Goal: Information Seeking & Learning: Learn about a topic

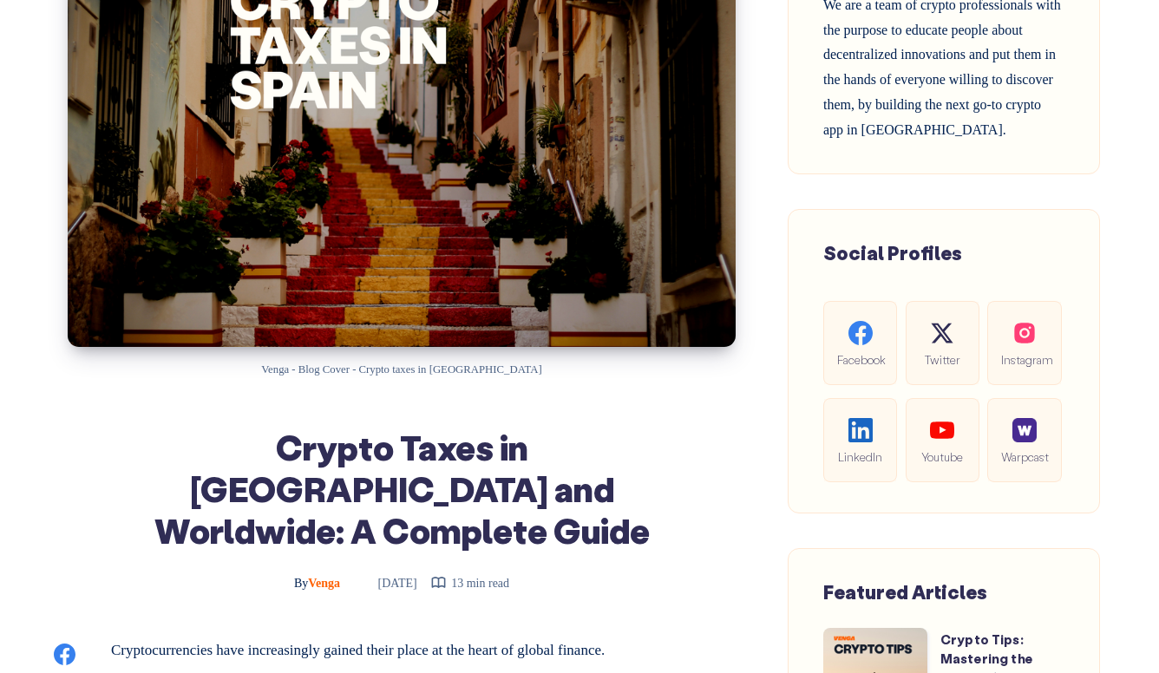
scroll to position [312, 0]
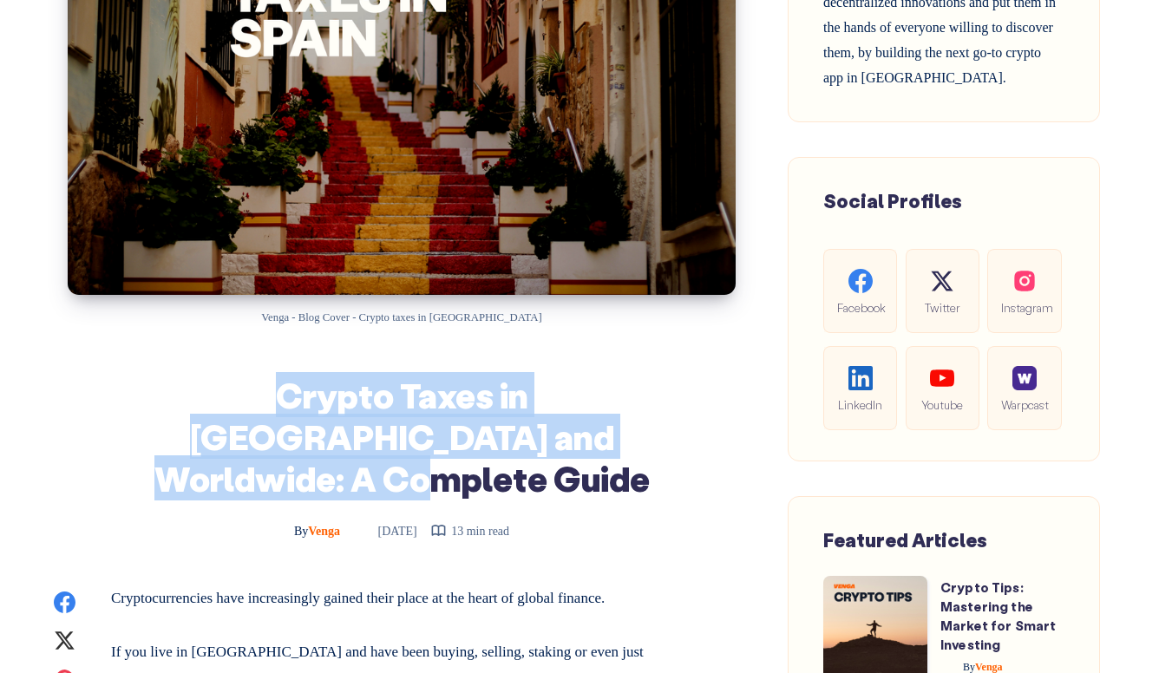
drag, startPoint x: 569, startPoint y: 430, endPoint x: 204, endPoint y: 405, distance: 366.2
click at [204, 405] on h1 "Crypto Taxes in [GEOGRAPHIC_DATA] and Worldwide: A Complete Guide" at bounding box center [401, 436] width 581 height 125
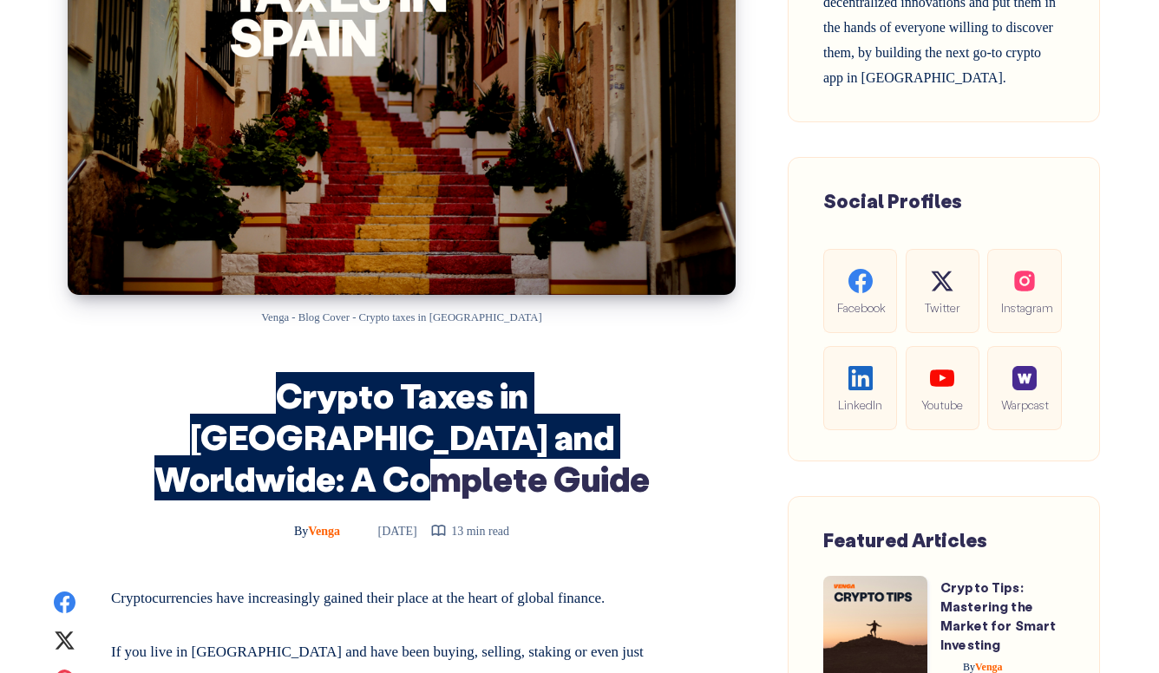
scroll to position [447, 0]
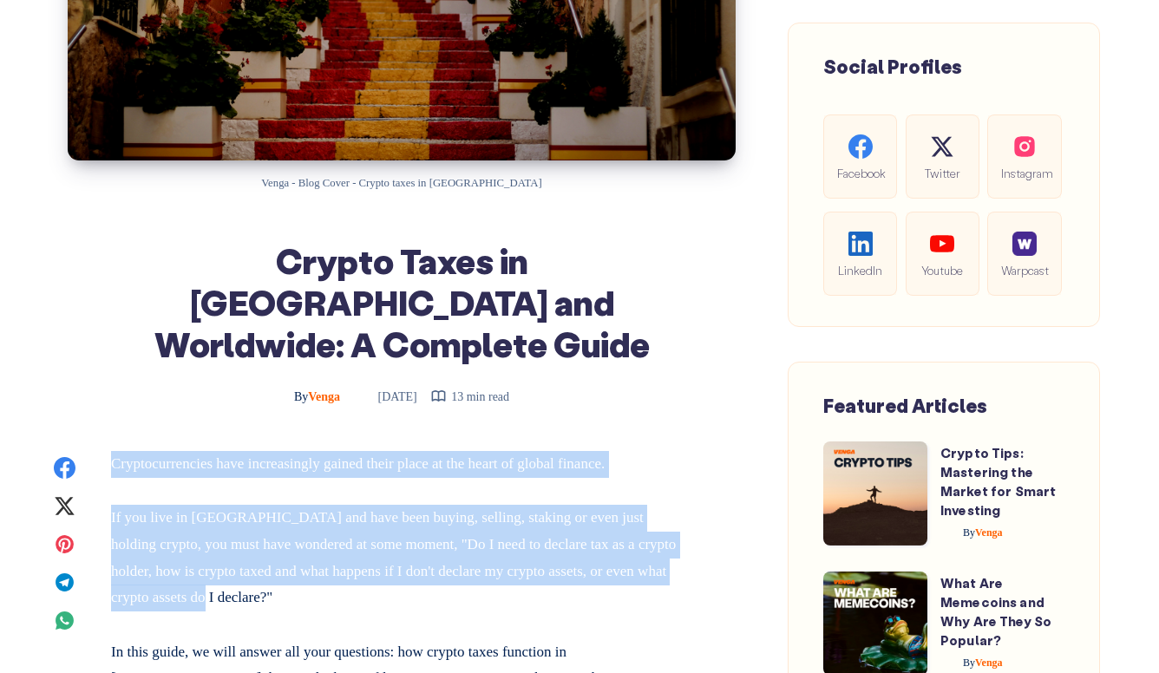
drag, startPoint x: 279, startPoint y: 554, endPoint x: 115, endPoint y: 424, distance: 210.1
copy div "Cryptocurrencies have increasingly gained their place at the heart of global fi…"
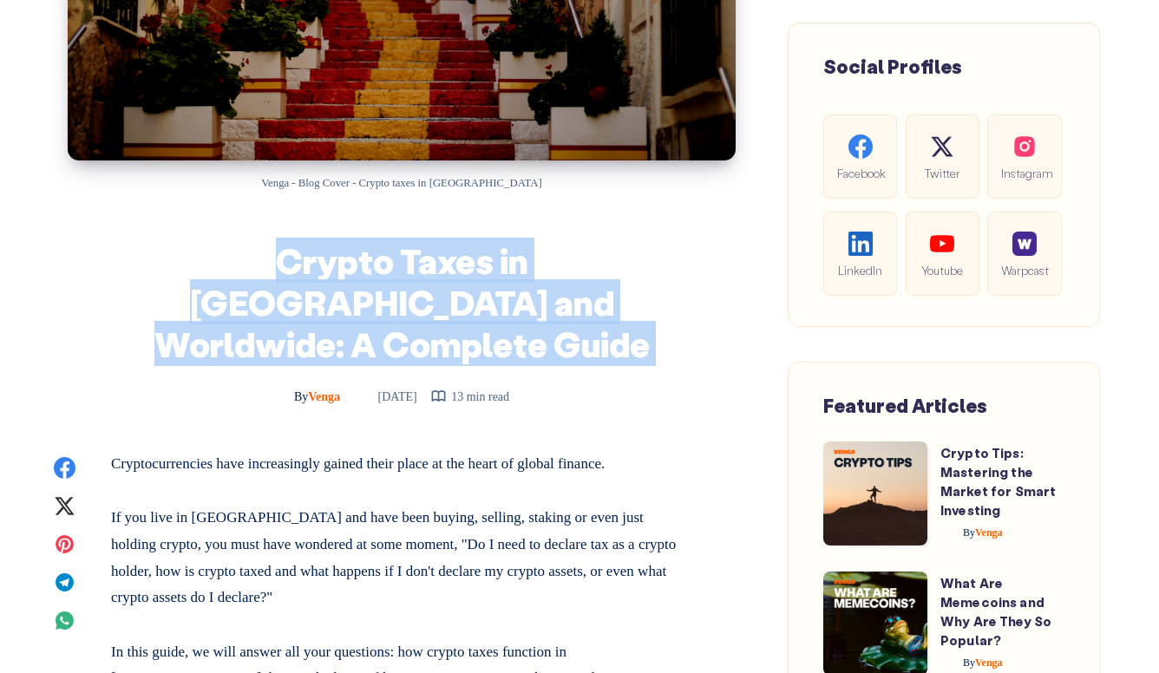
drag, startPoint x: 170, startPoint y: 252, endPoint x: 602, endPoint y: 327, distance: 438.7
click at [602, 327] on div "Crypto Taxes in [GEOGRAPHIC_DATA] and Worldwide: A Complete Guide By Venga [DAT…" at bounding box center [401, 323] width 581 height 168
copy div "Crypto Taxes in [GEOGRAPHIC_DATA] and Worldwide: A Complete Guide"
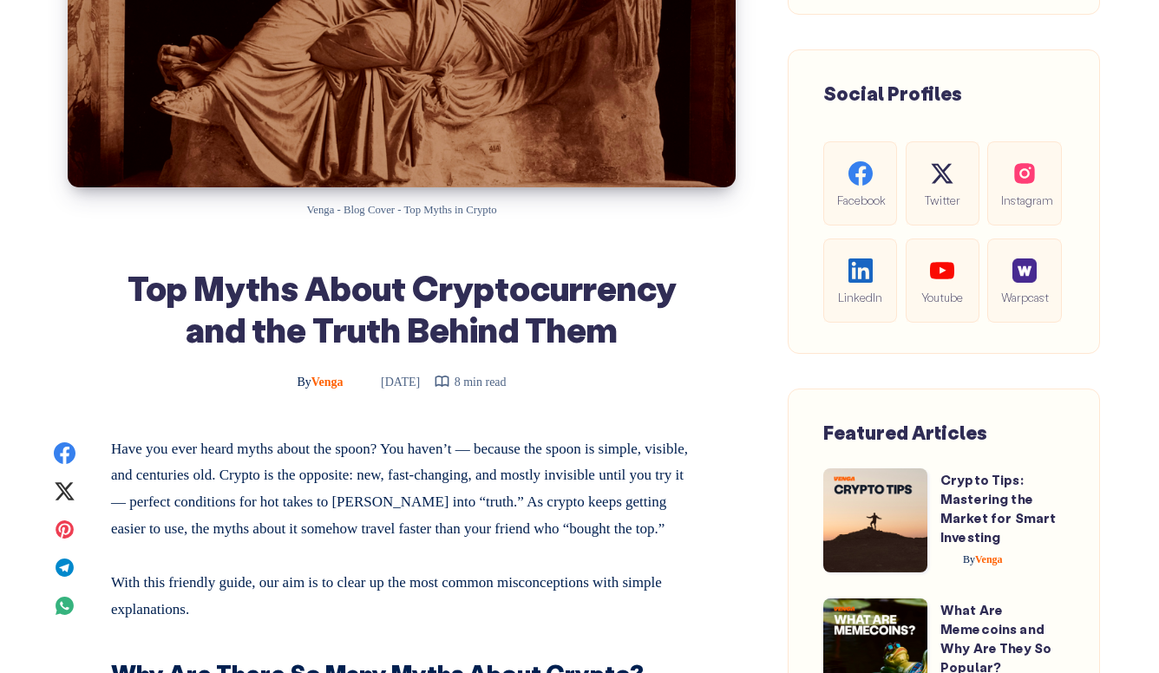
scroll to position [465, 0]
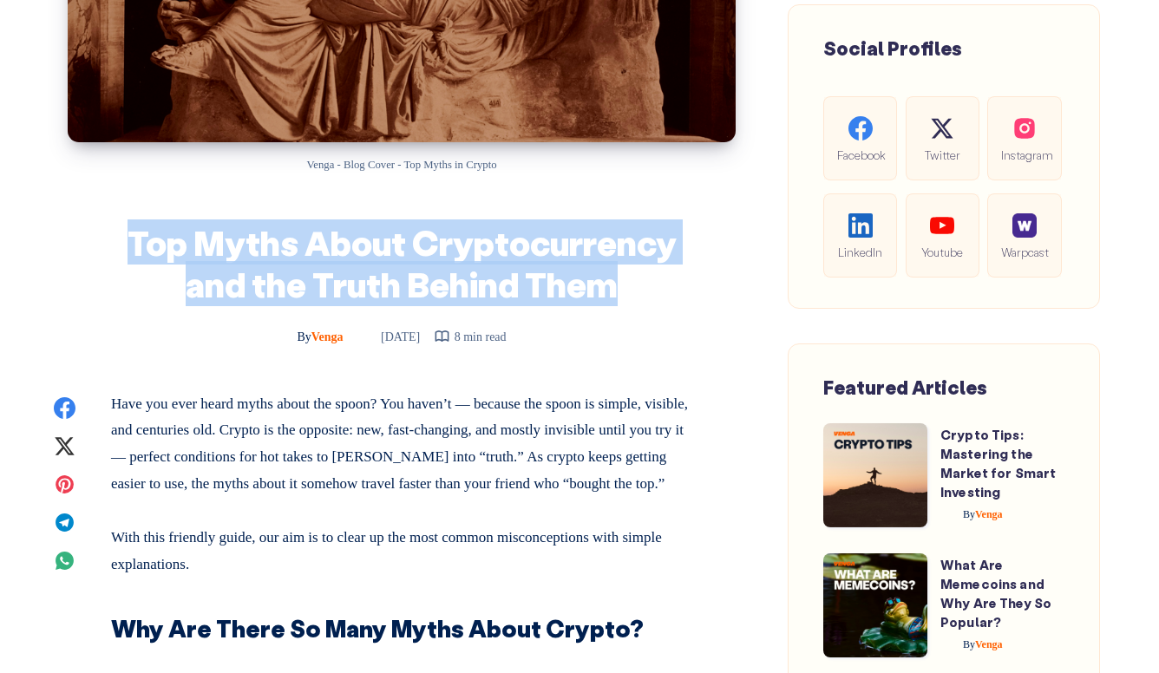
drag, startPoint x: 124, startPoint y: 234, endPoint x: 625, endPoint y: 285, distance: 503.3
click at [625, 285] on h1 "Top Myths About Cryptocurrency and the Truth Behind Them" at bounding box center [401, 262] width 581 height 83
copy h1 "Top Myths About Cryptocurrency and the Truth Behind Them"
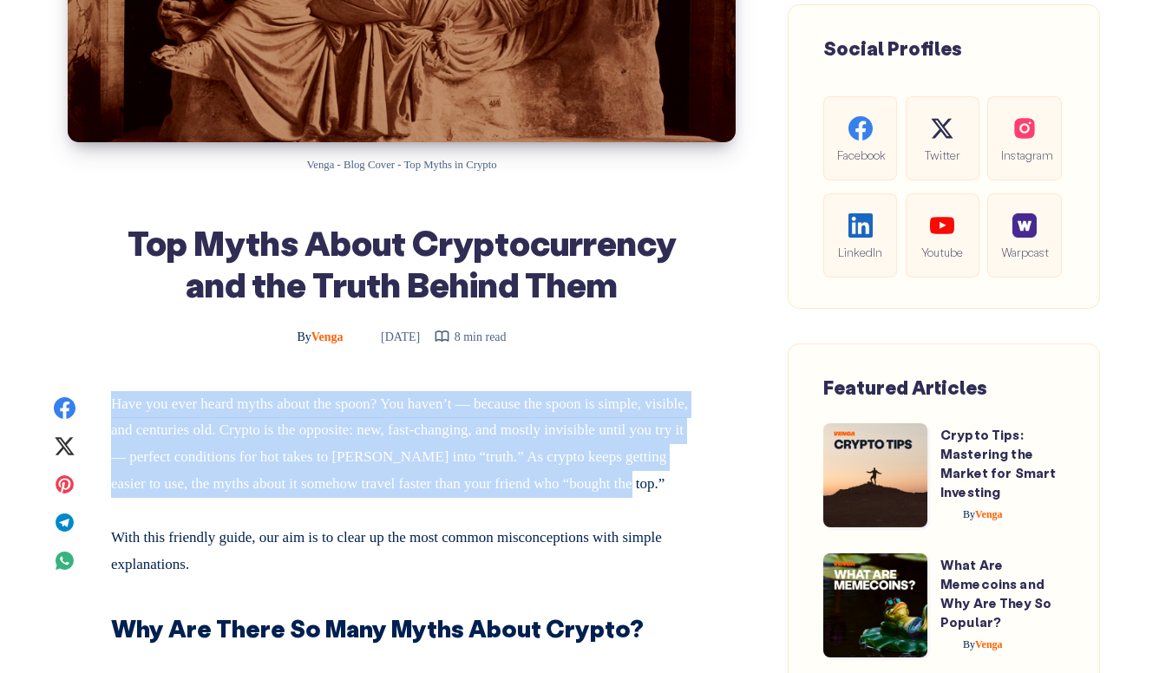
drag, startPoint x: 228, startPoint y: 505, endPoint x: 114, endPoint y: 407, distance: 150.8
click at [114, 407] on p "Have you ever heard myths about the spoon? You haven’t — because the spoon is s…" at bounding box center [401, 444] width 581 height 106
copy p "Have you ever heard myths about the spoon? You haven’t — because the spoon is s…"
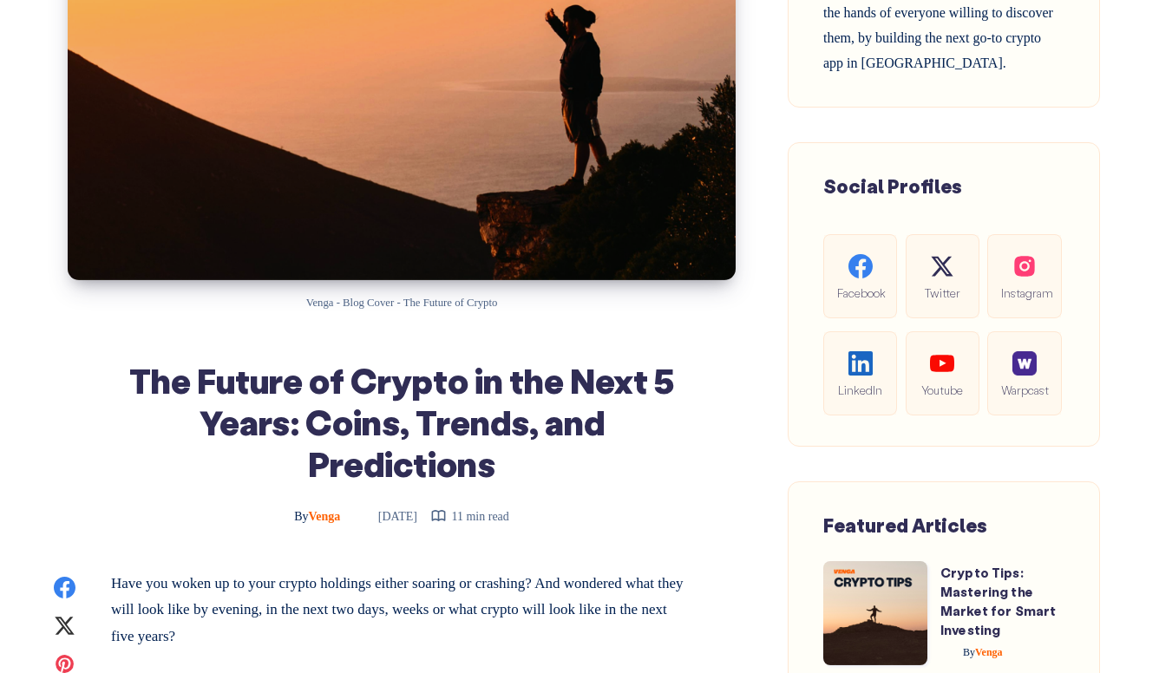
scroll to position [355, 0]
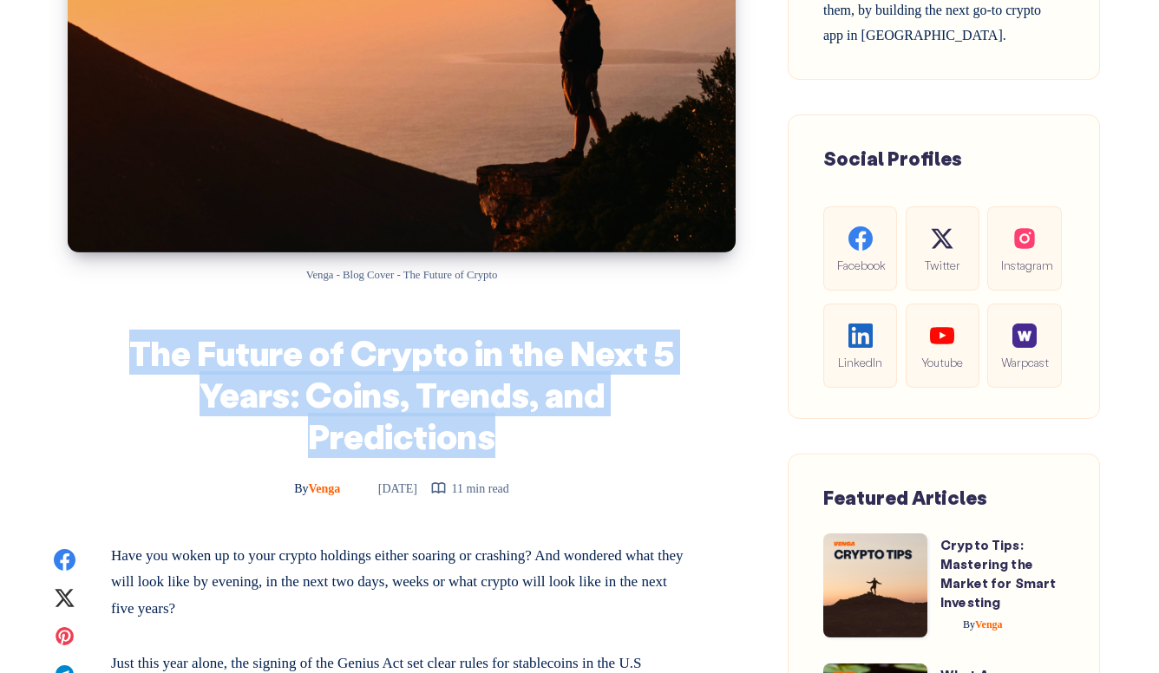
drag, startPoint x: 466, startPoint y: 416, endPoint x: 139, endPoint y: 350, distance: 333.7
click at [139, 350] on h1 "The Future of Crypto in the Next 5 Years: Coins, Trends, and Predictions" at bounding box center [401, 393] width 581 height 125
copy h1 "The Future of Crypto in the Next 5 Years: Coins, Trends, and Predictions"
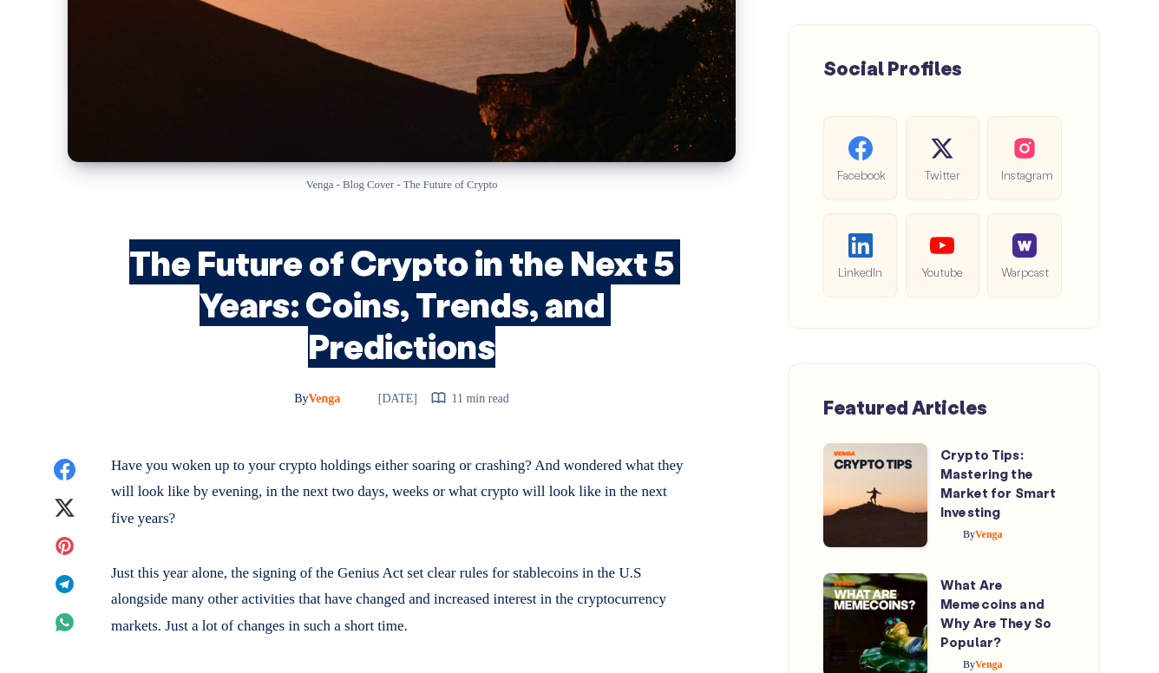
scroll to position [449, 0]
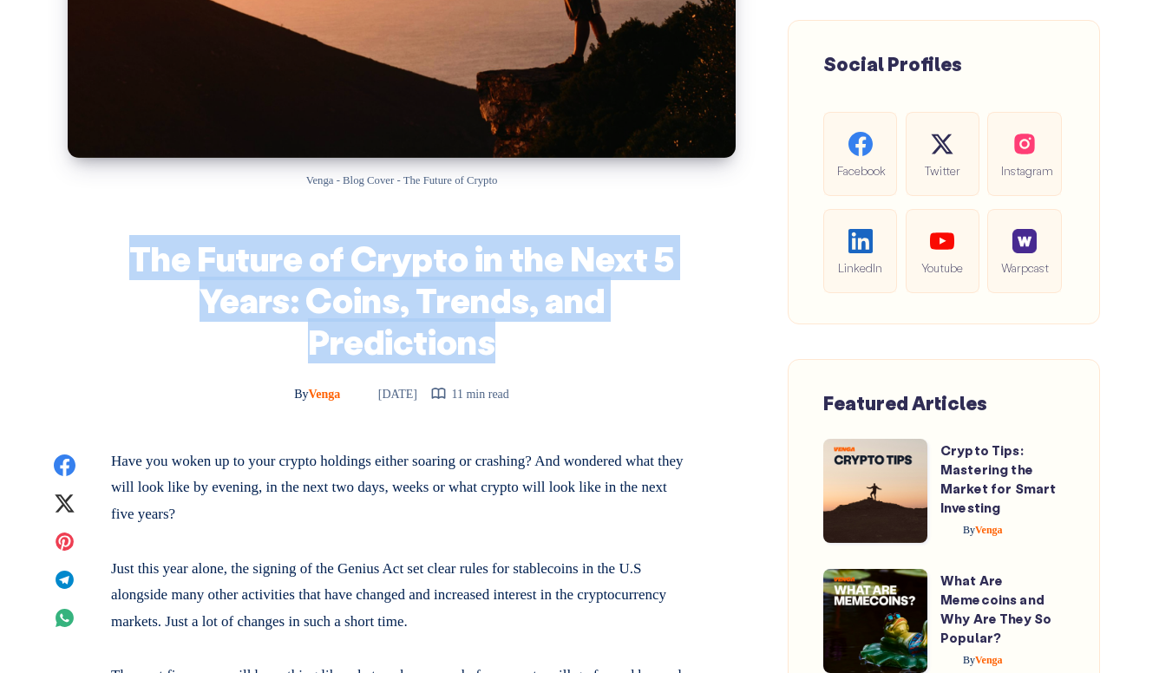
drag, startPoint x: 108, startPoint y: 459, endPoint x: 285, endPoint y: 518, distance: 187.4
click at [293, 515] on p "Have you woken up to your crypto holdings either soaring or crashing? And wonde…" at bounding box center [401, 489] width 581 height 80
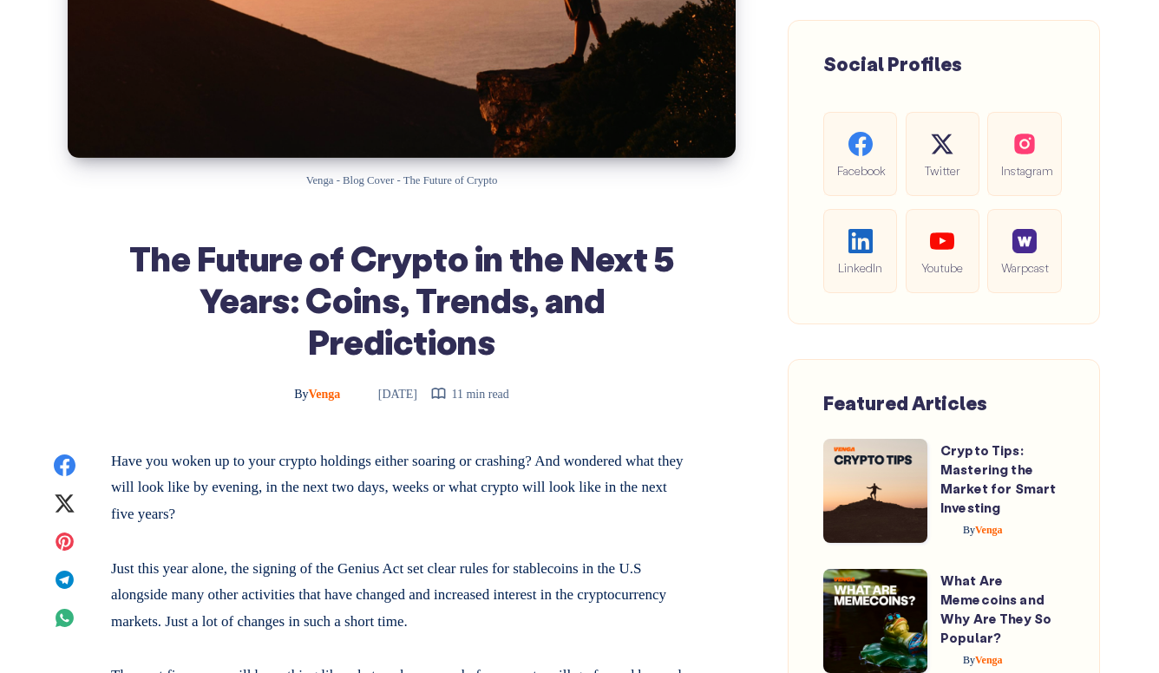
drag, startPoint x: 274, startPoint y: 511, endPoint x: 113, endPoint y: 463, distance: 168.6
click at [113, 463] on p "Have you woken up to your crypto holdings either soaring or crashing? And wonde…" at bounding box center [401, 489] width 581 height 80
